Goal: Transaction & Acquisition: Subscribe to service/newsletter

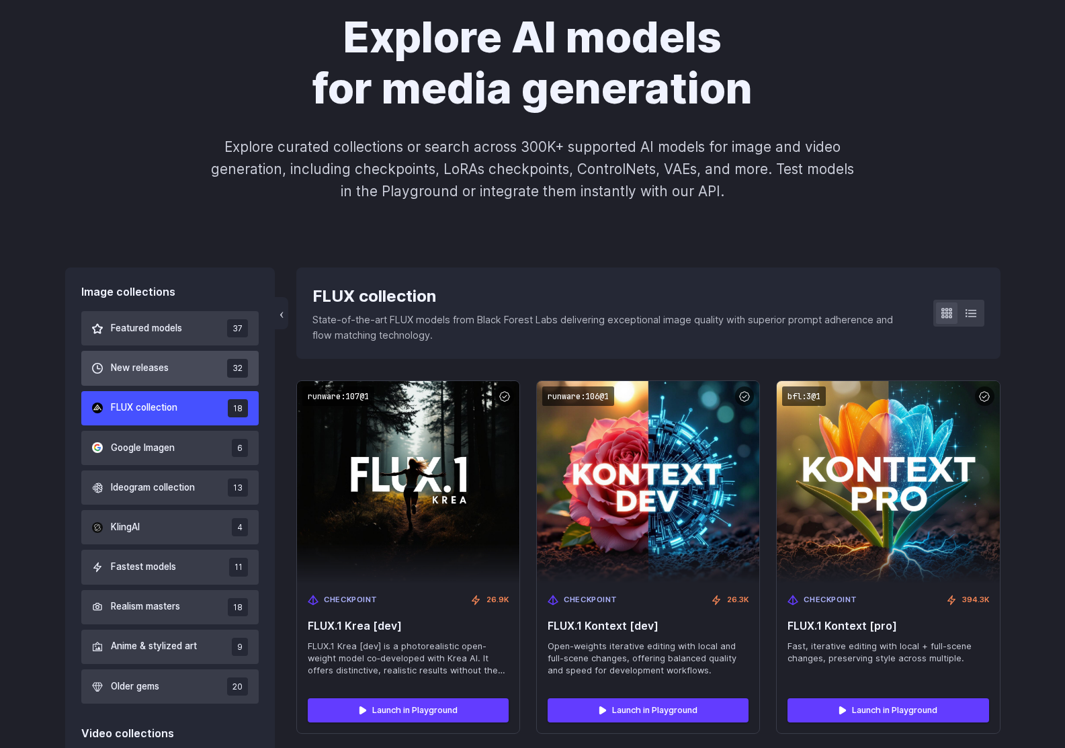
scroll to position [134, 0]
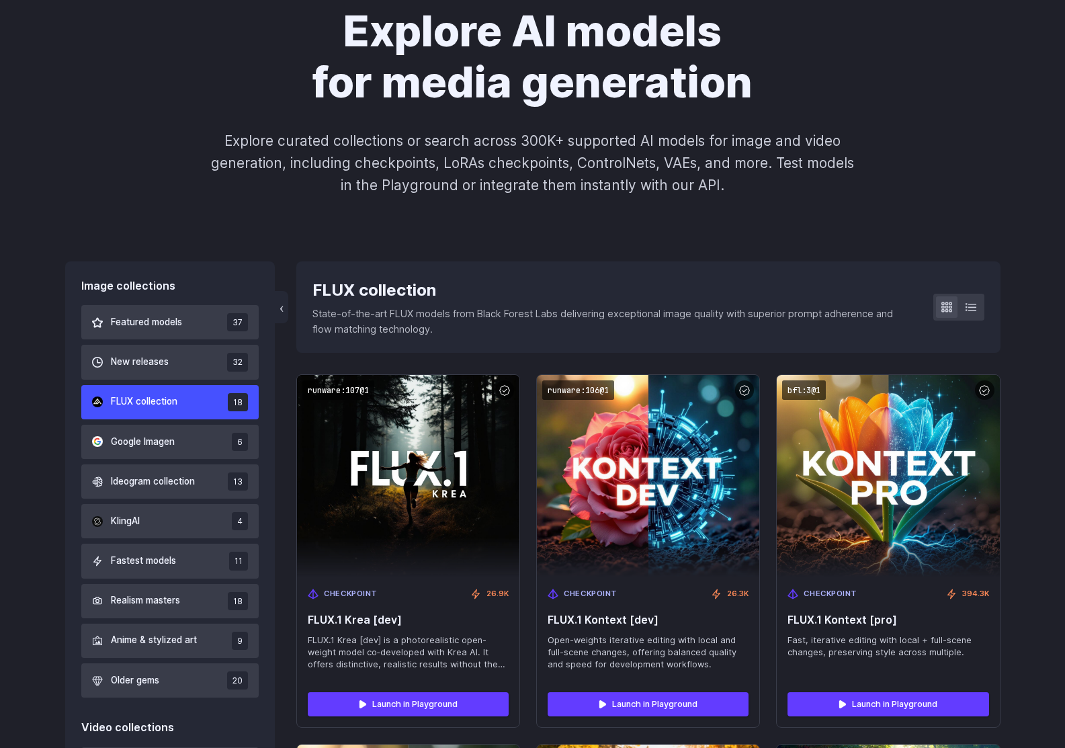
click at [203, 407] on button "FLUX collection 18" at bounding box center [170, 402] width 178 height 34
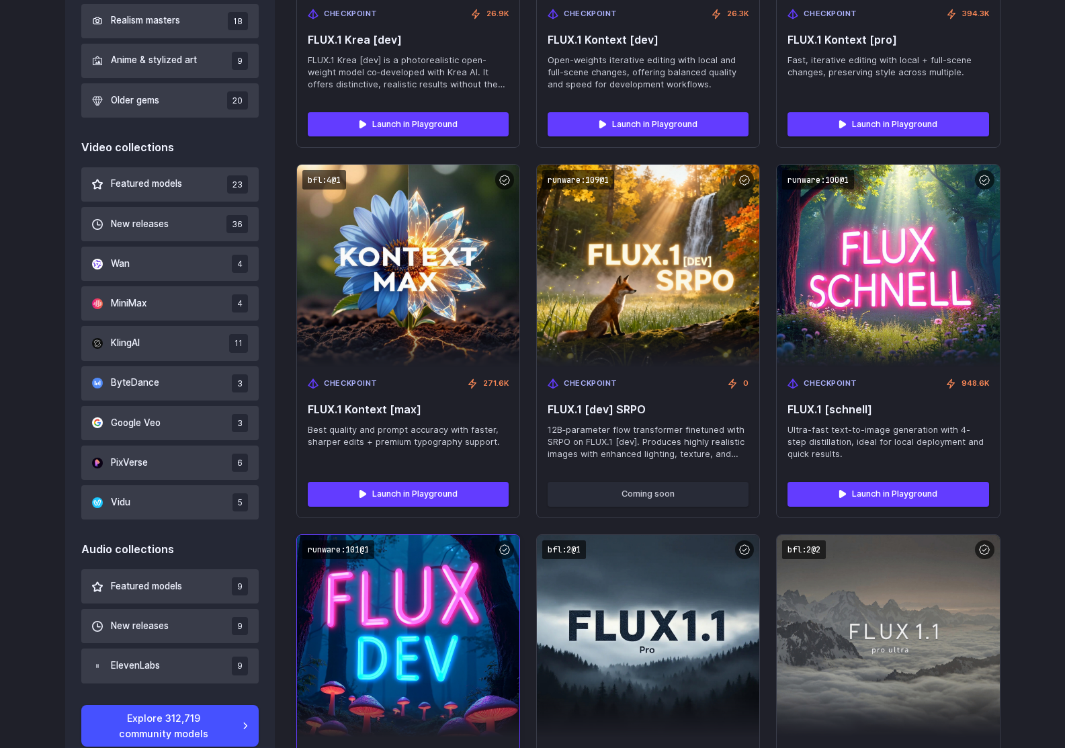
scroll to position [713, 0]
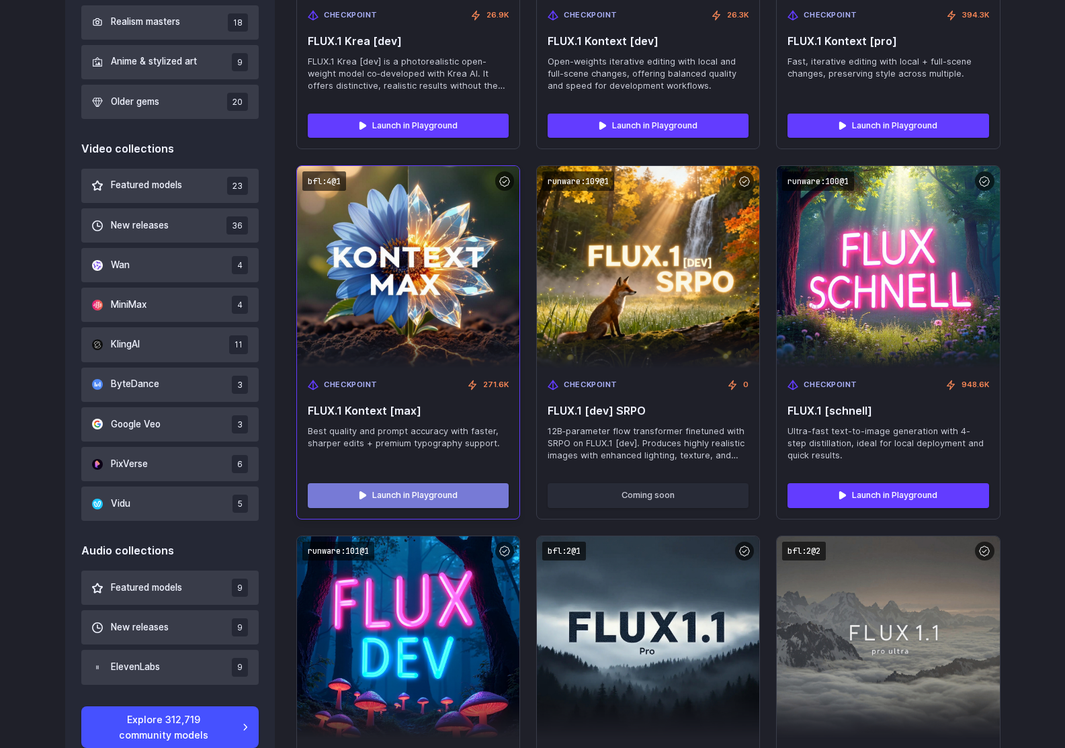
click at [407, 496] on link "Launch in Playground" at bounding box center [408, 495] width 201 height 24
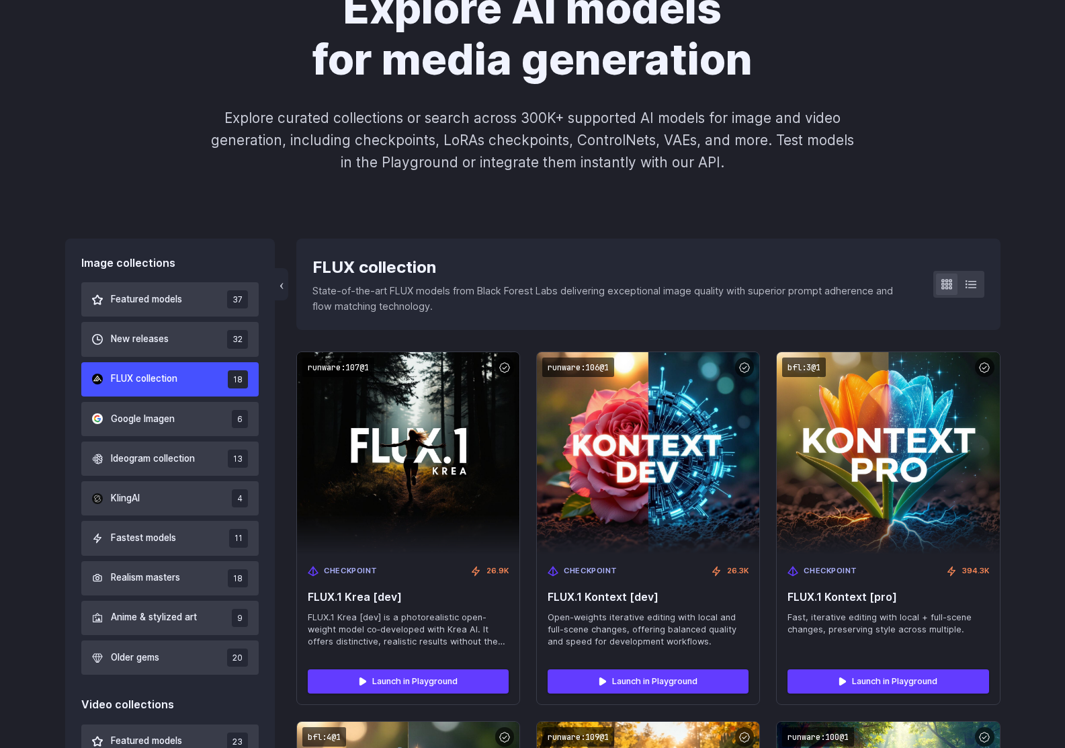
scroll to position [0, 0]
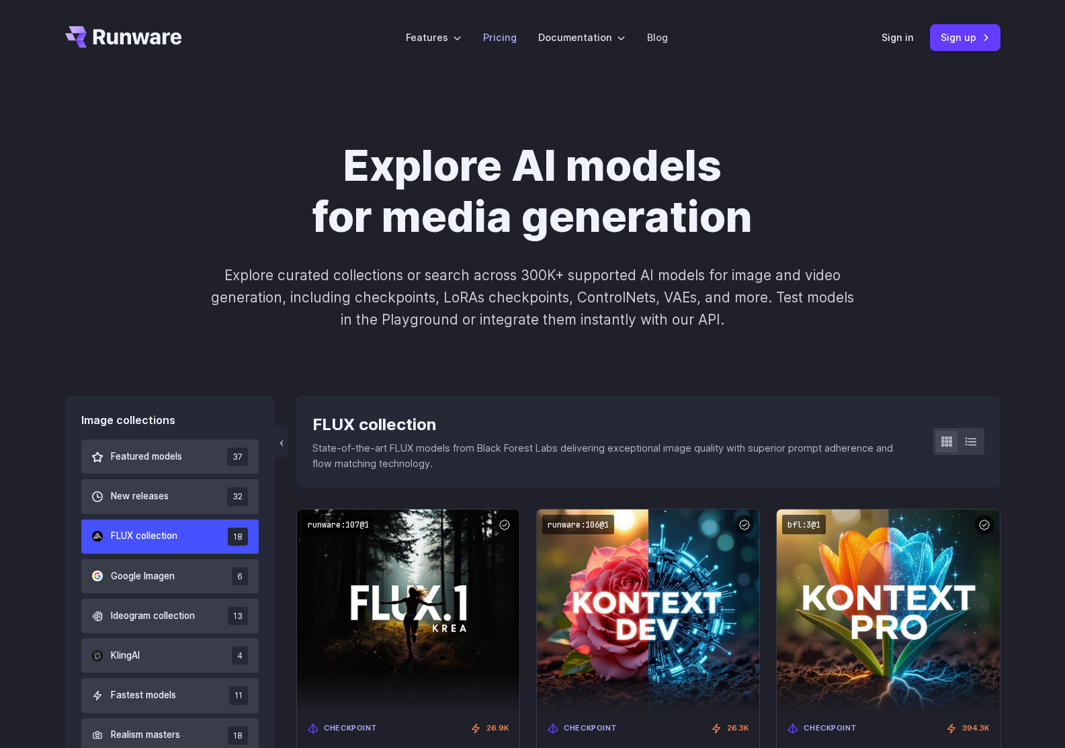
click at [503, 37] on link "Pricing" at bounding box center [500, 37] width 34 height 15
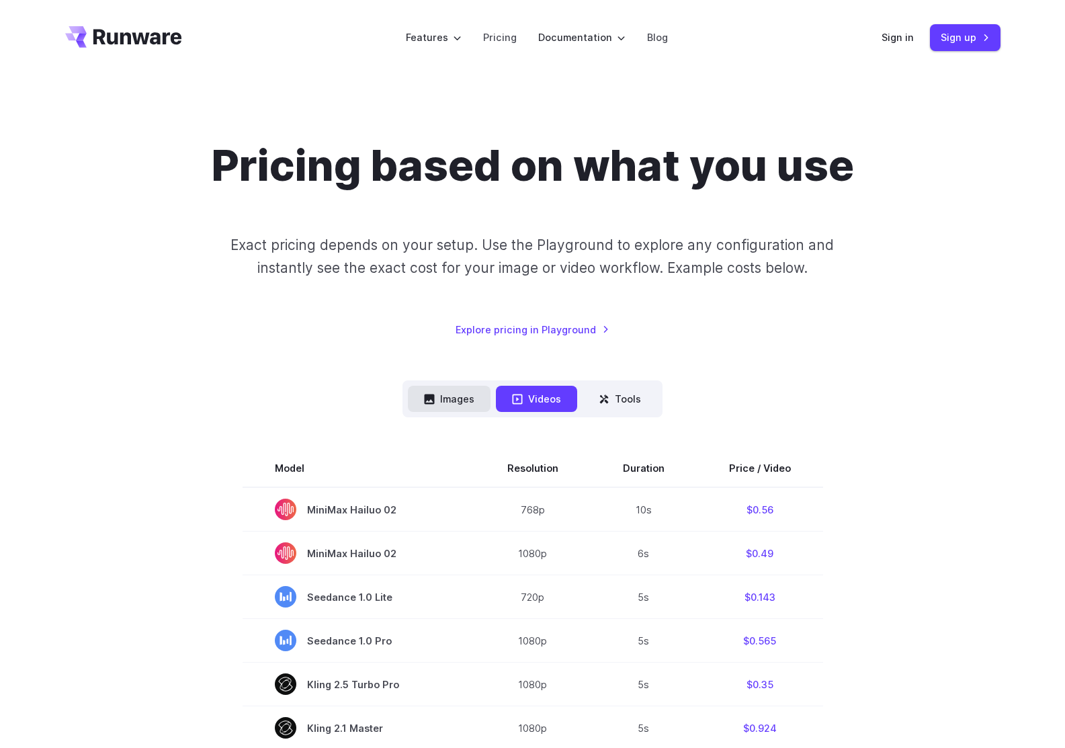
click at [456, 393] on button "Images" at bounding box center [449, 399] width 83 height 26
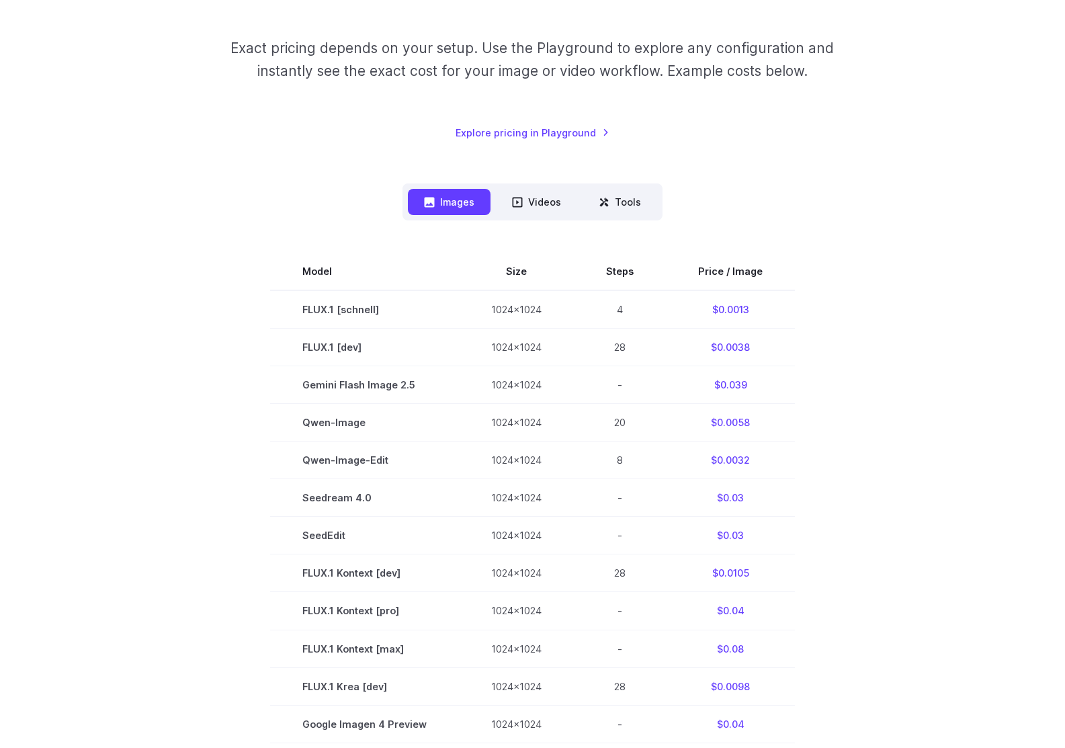
scroll to position [202, 0]
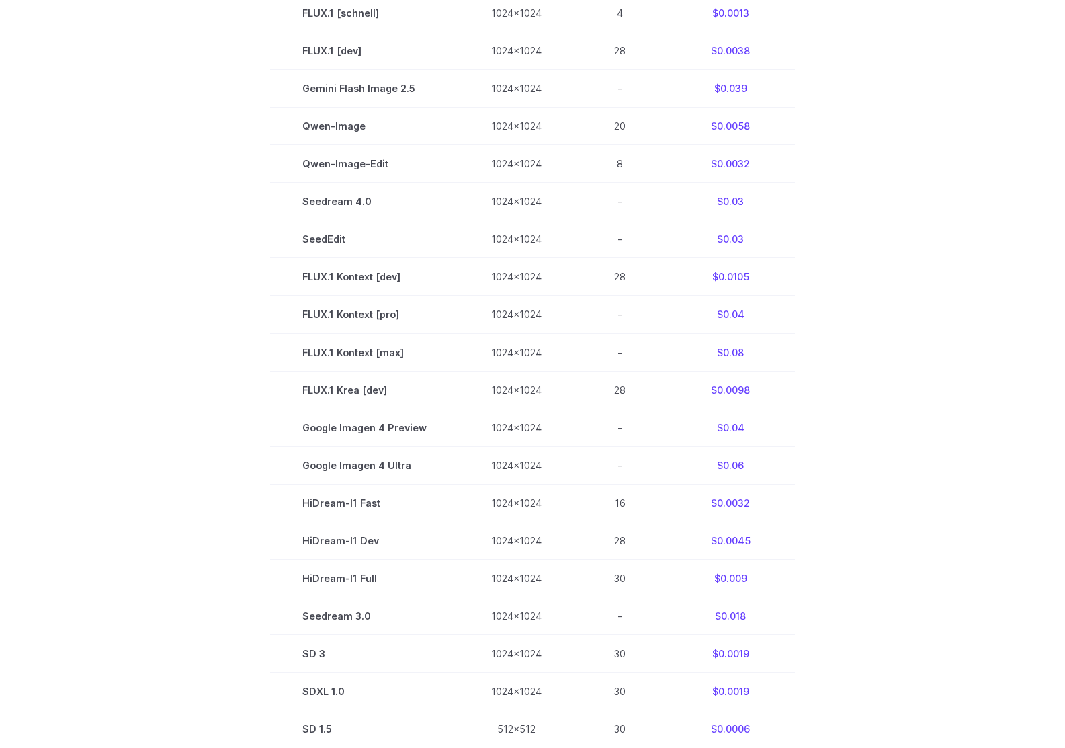
drag, startPoint x: 262, startPoint y: 295, endPoint x: 257, endPoint y: 314, distance: 20.2
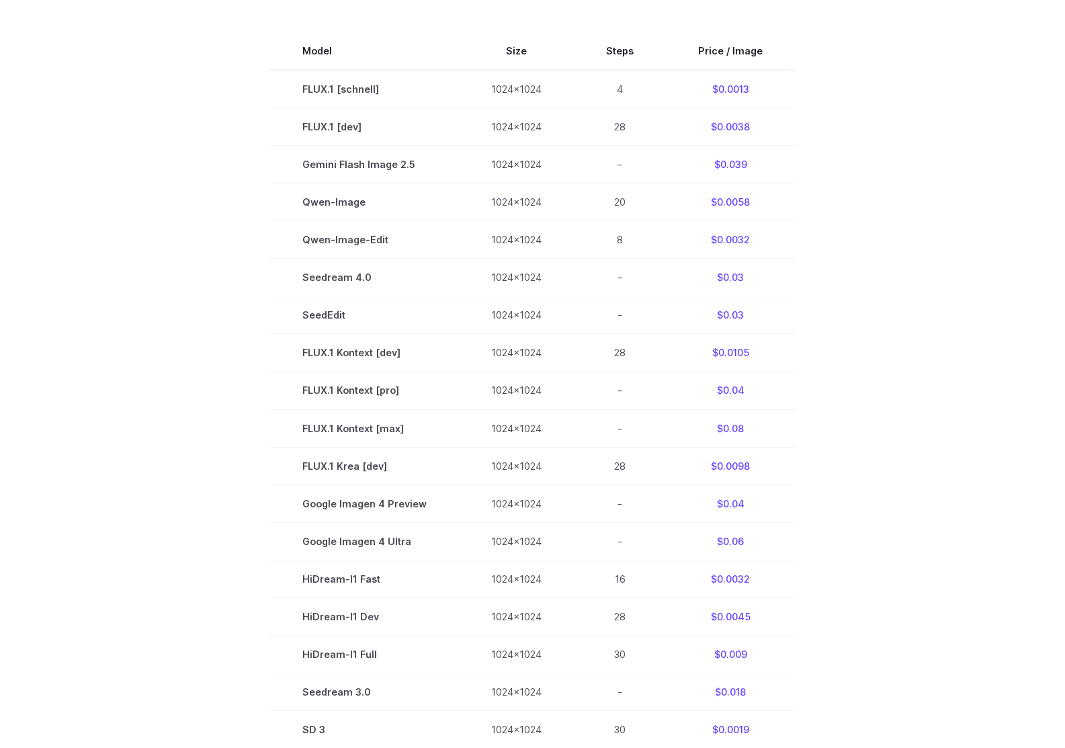
scroll to position [411, 0]
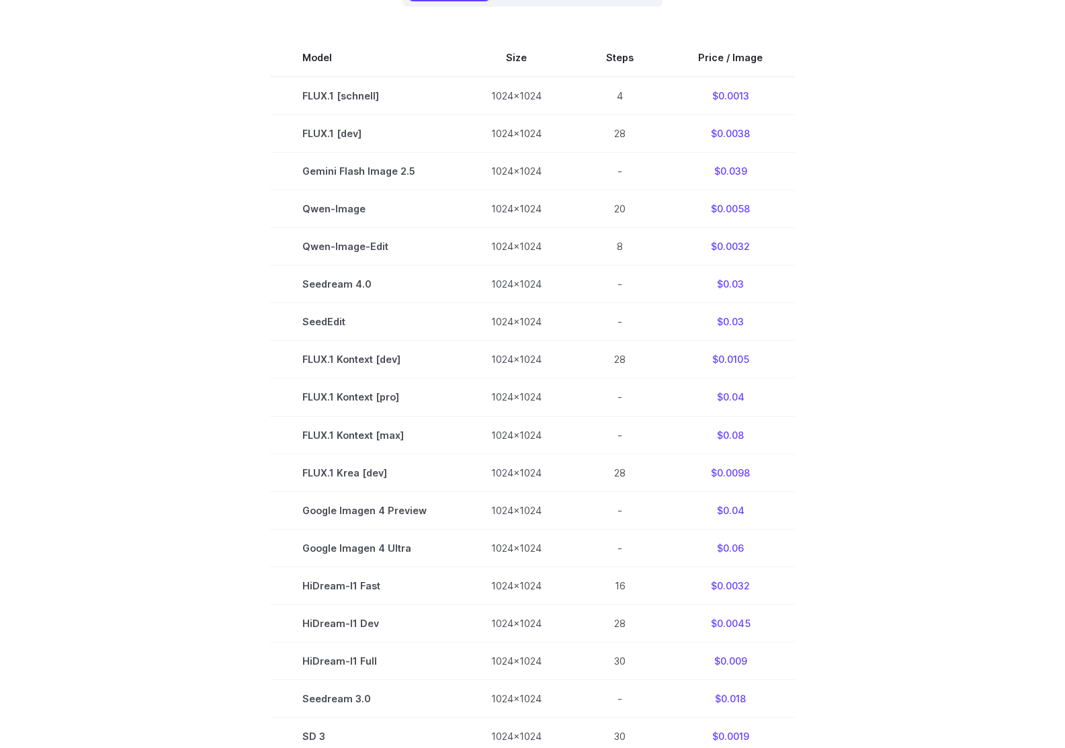
drag, startPoint x: 817, startPoint y: 352, endPoint x: 814, endPoint y: 330, distance: 22.3
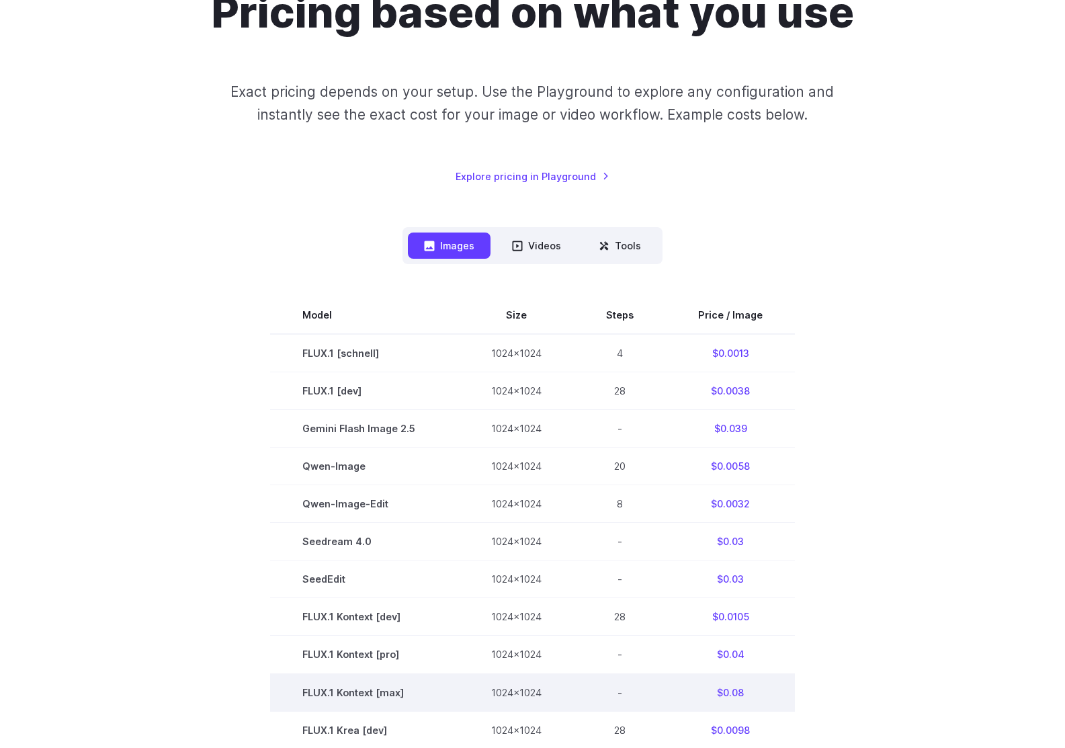
scroll to position [75, 0]
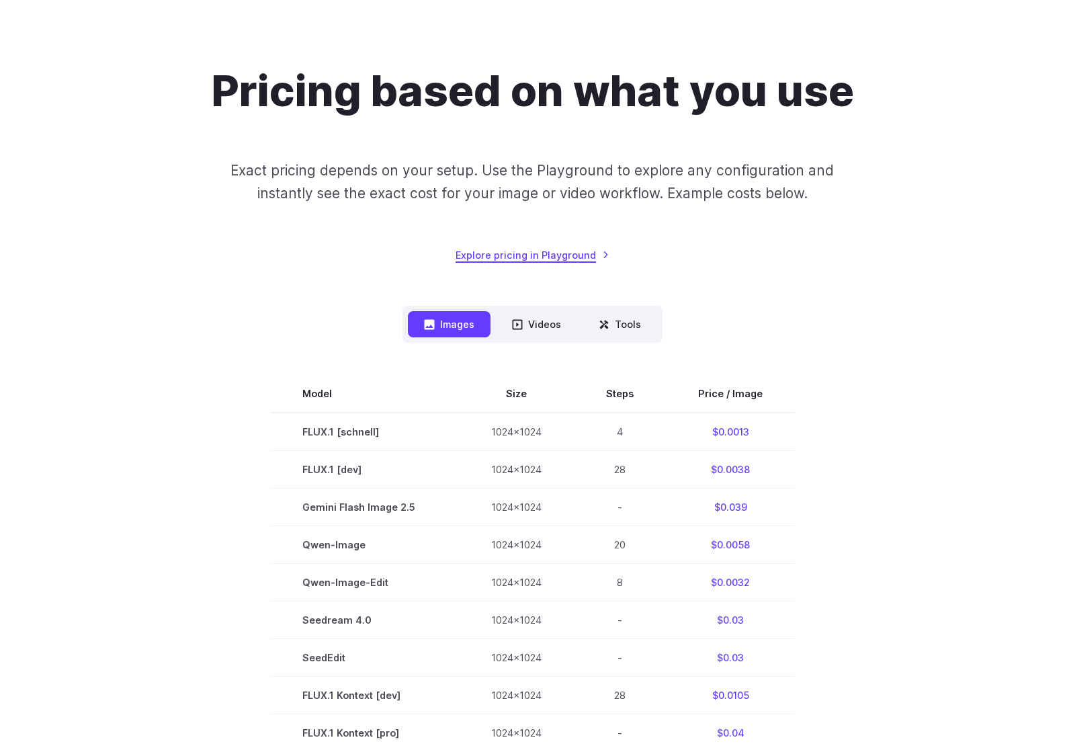
click at [561, 257] on link "Explore pricing in Playground" at bounding box center [533, 254] width 154 height 15
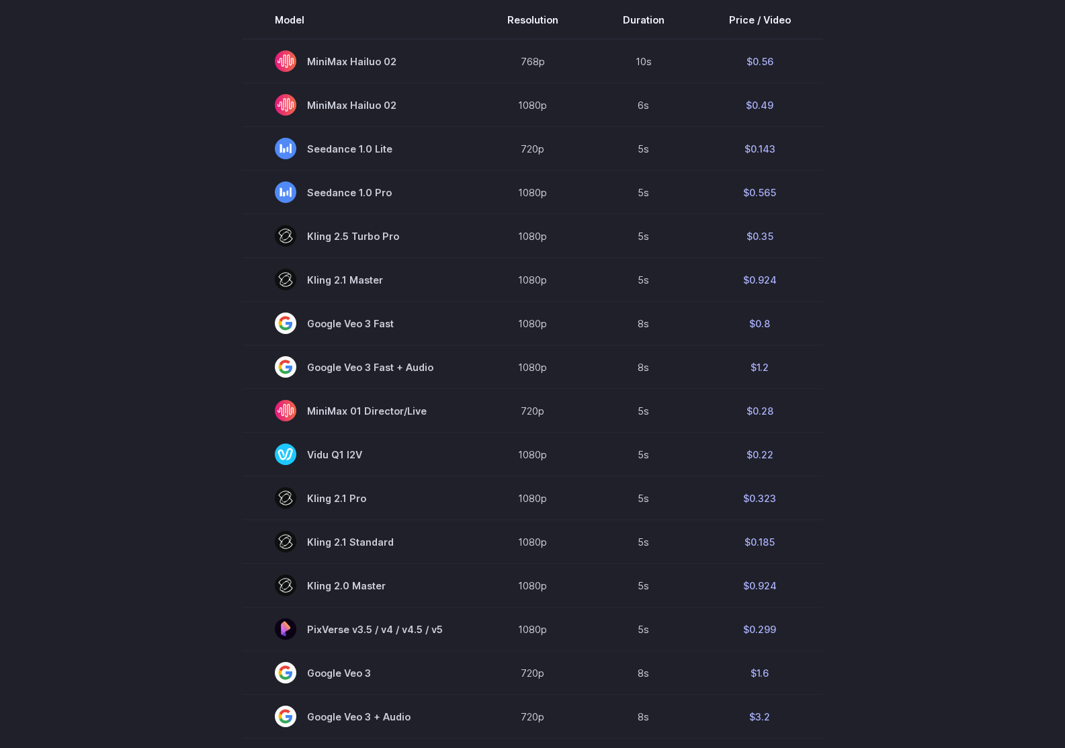
scroll to position [75, 0]
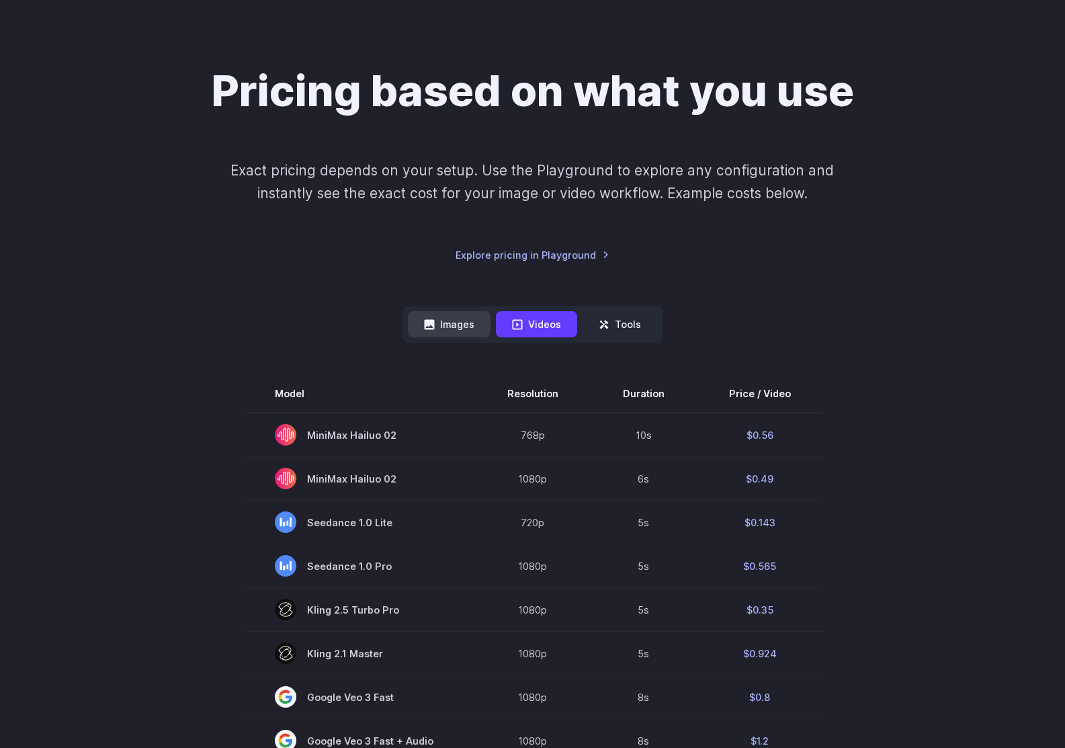
click at [452, 325] on button "Images" at bounding box center [449, 324] width 83 height 26
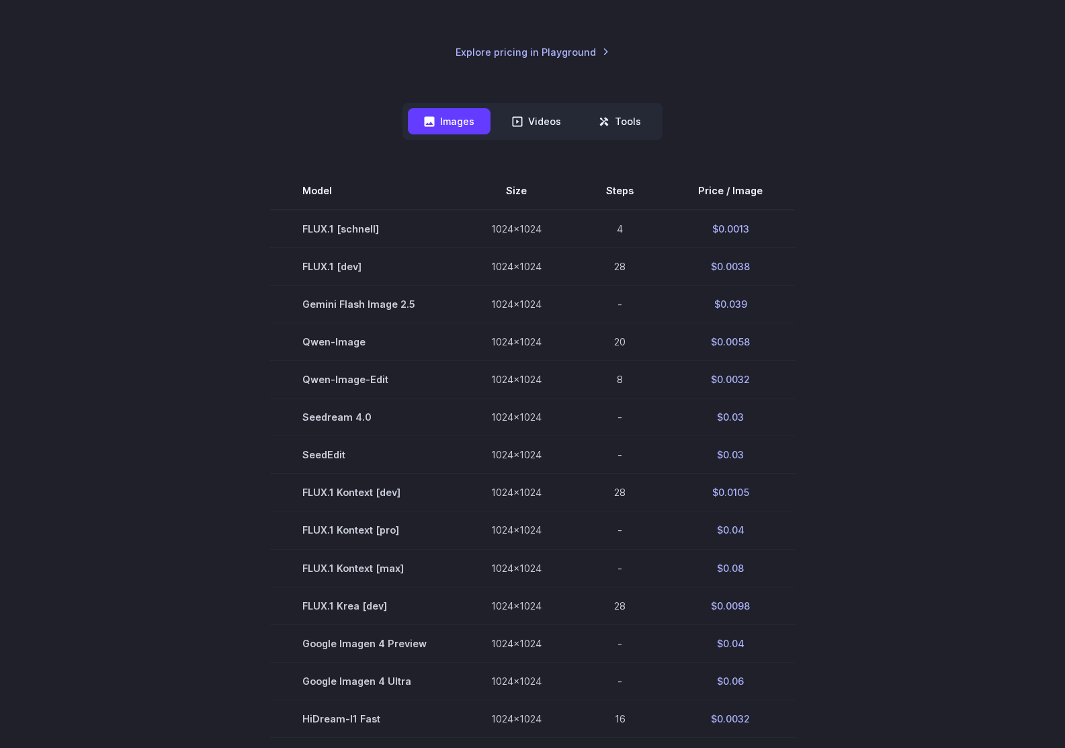
scroll to position [276, 0]
